Goal: Browse casually

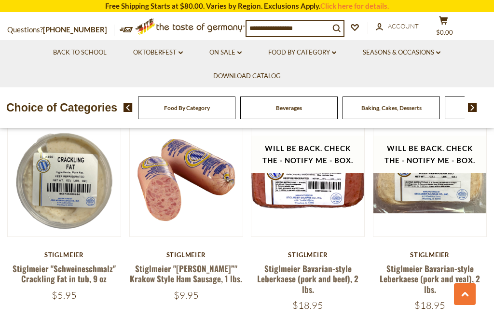
scroll to position [1163, 0]
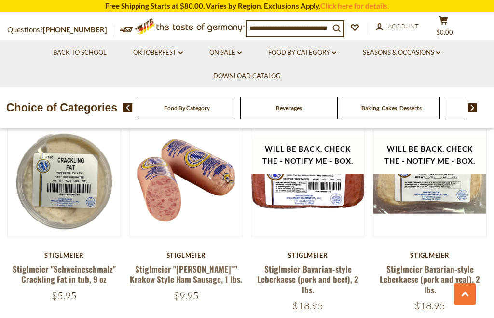
click at [450, 242] on article "Will be back. Check the - Notify Me - Box. Quick View Stiglmeier Stiglmeier Bav…" at bounding box center [430, 218] width 114 height 188
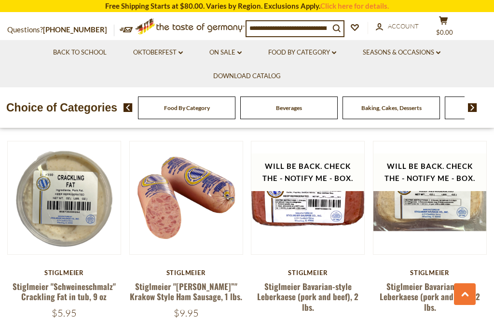
scroll to position [1141, 0]
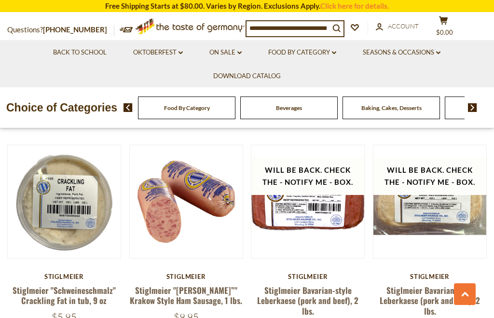
click at [445, 67] on button "Quick View" at bounding box center [430, 56] width 65 height 22
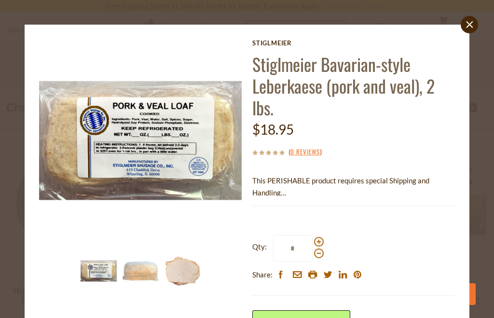
scroll to position [0, 0]
click at [478, 24] on link "close" at bounding box center [469, 24] width 17 height 17
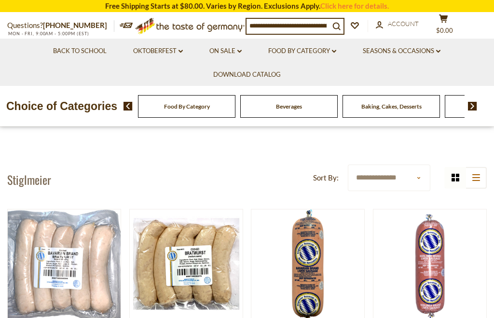
click at [318, 29] on input at bounding box center [288, 26] width 83 height 14
click at [191, 107] on div "Beverages" at bounding box center [181, 106] width 97 height 23
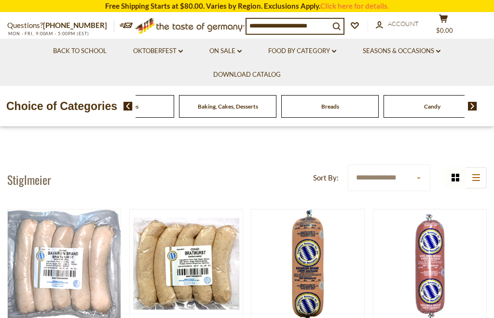
click at [239, 52] on icon "dropdown_arrow" at bounding box center [239, 51] width 4 height 3
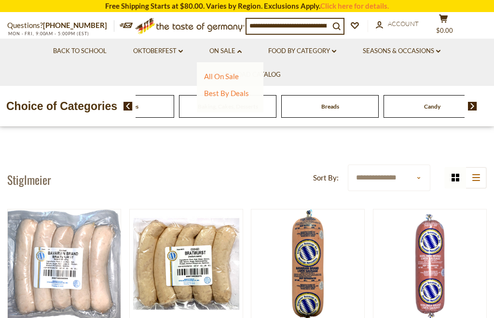
click at [356, 7] on link "Click here for details." at bounding box center [354, 5] width 69 height 9
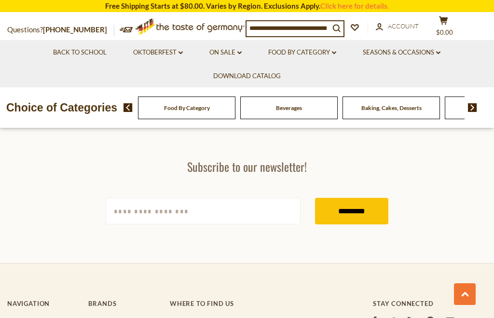
scroll to position [2676, 0]
